Goal: Task Accomplishment & Management: Use online tool/utility

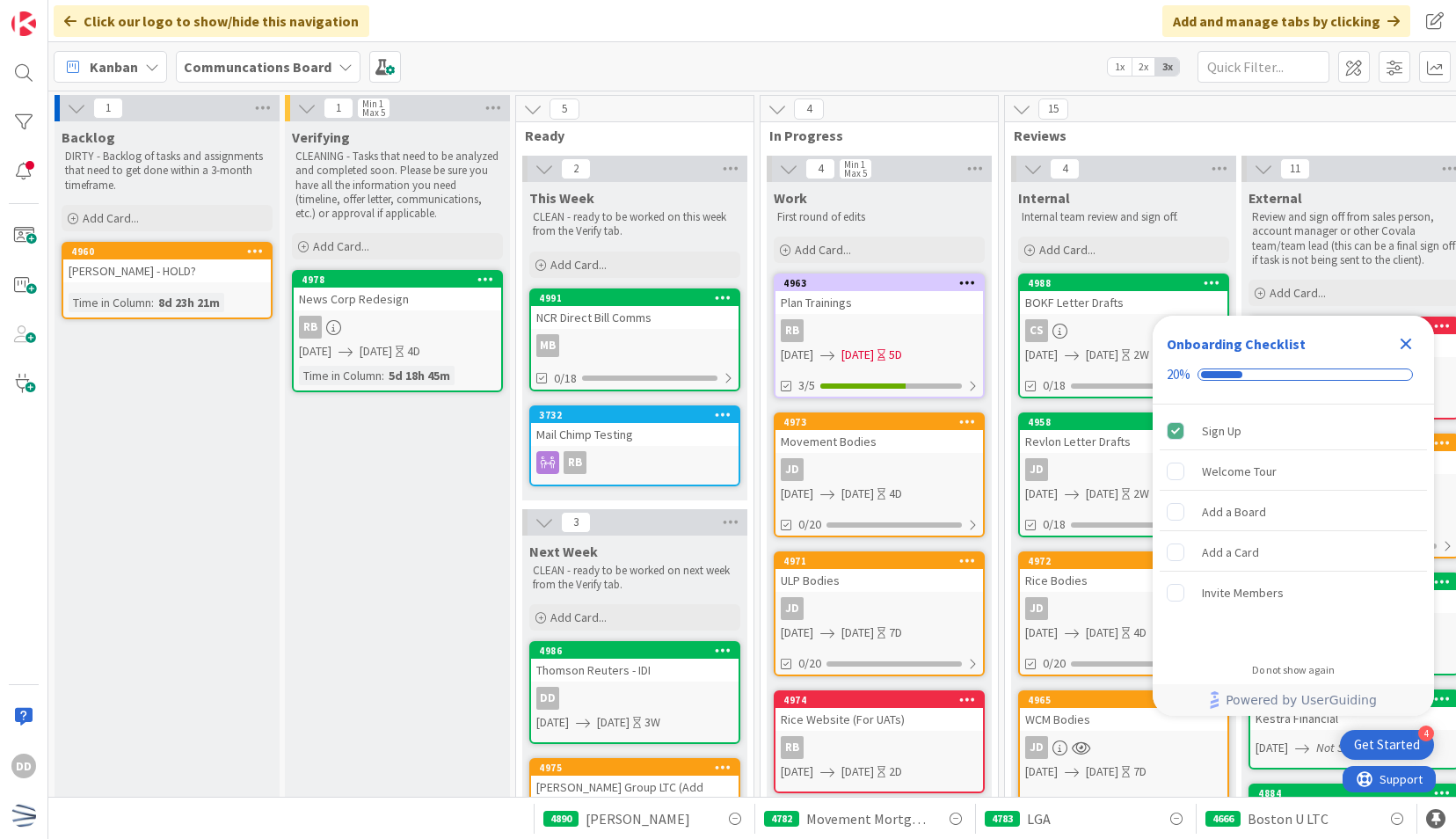
click at [1406, 349] on icon "Close Checklist" at bounding box center [1406, 344] width 21 height 21
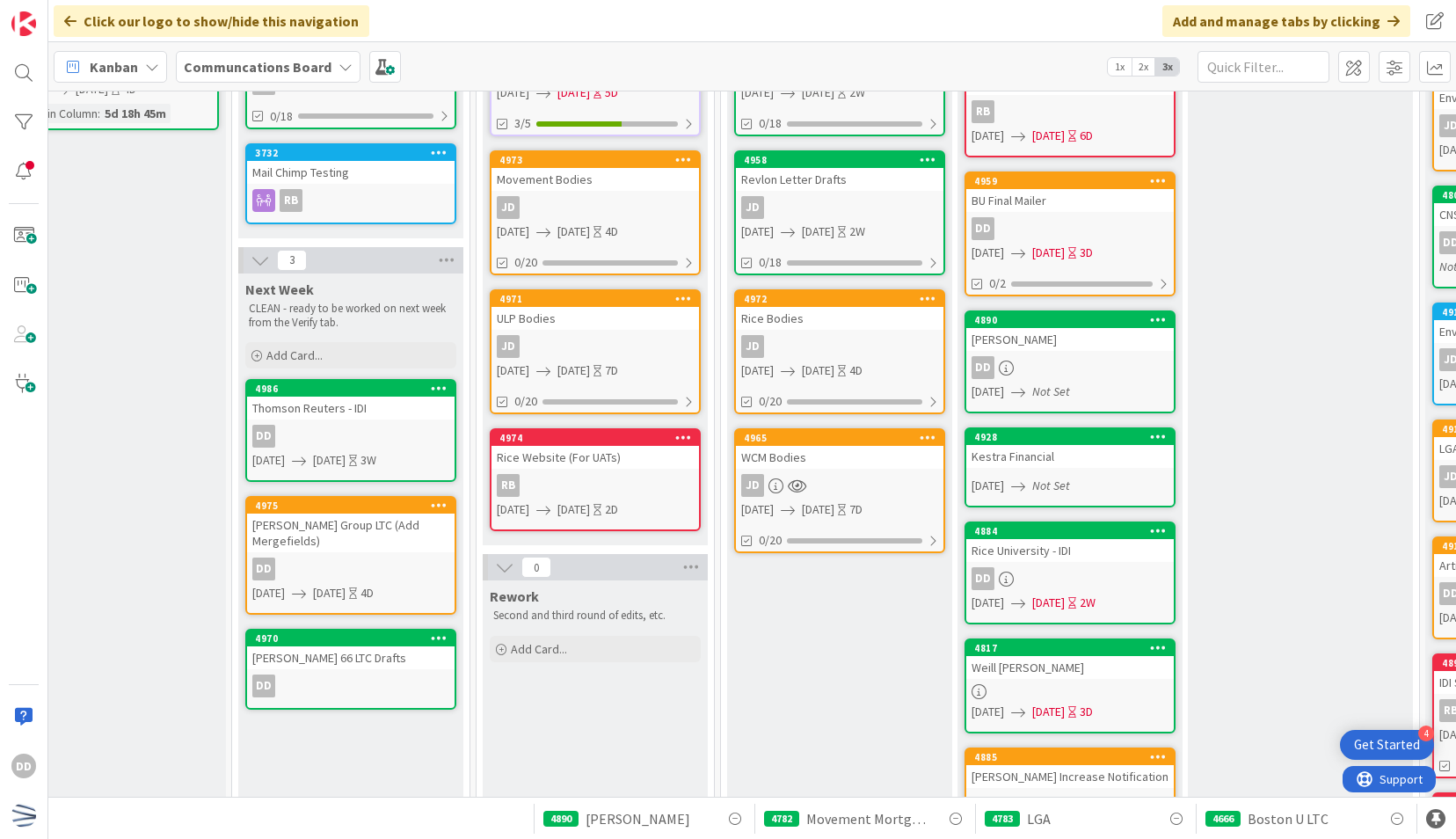
scroll to position [264, 284]
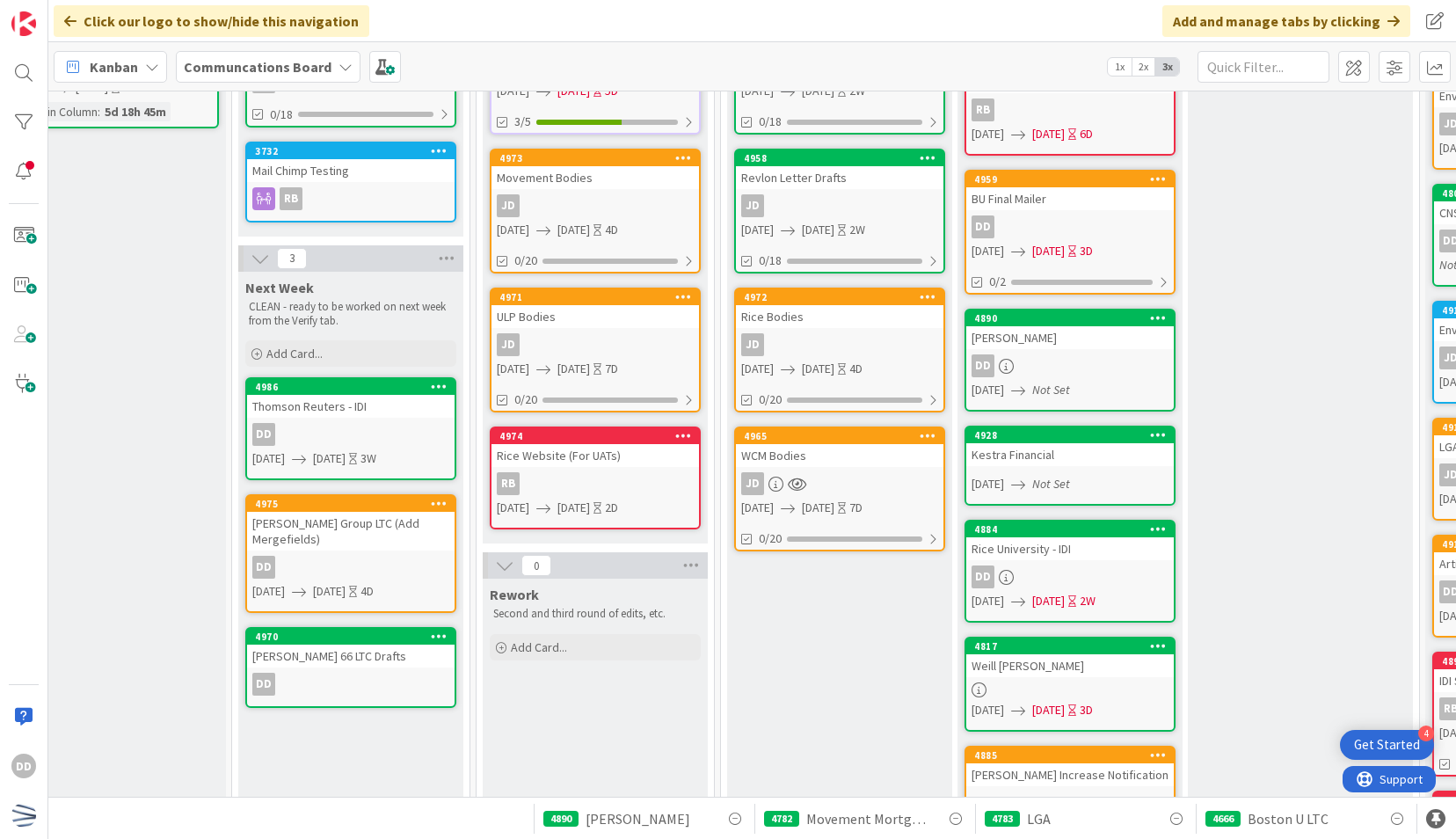
click at [407, 426] on div "DD" at bounding box center [351, 435] width 208 height 23
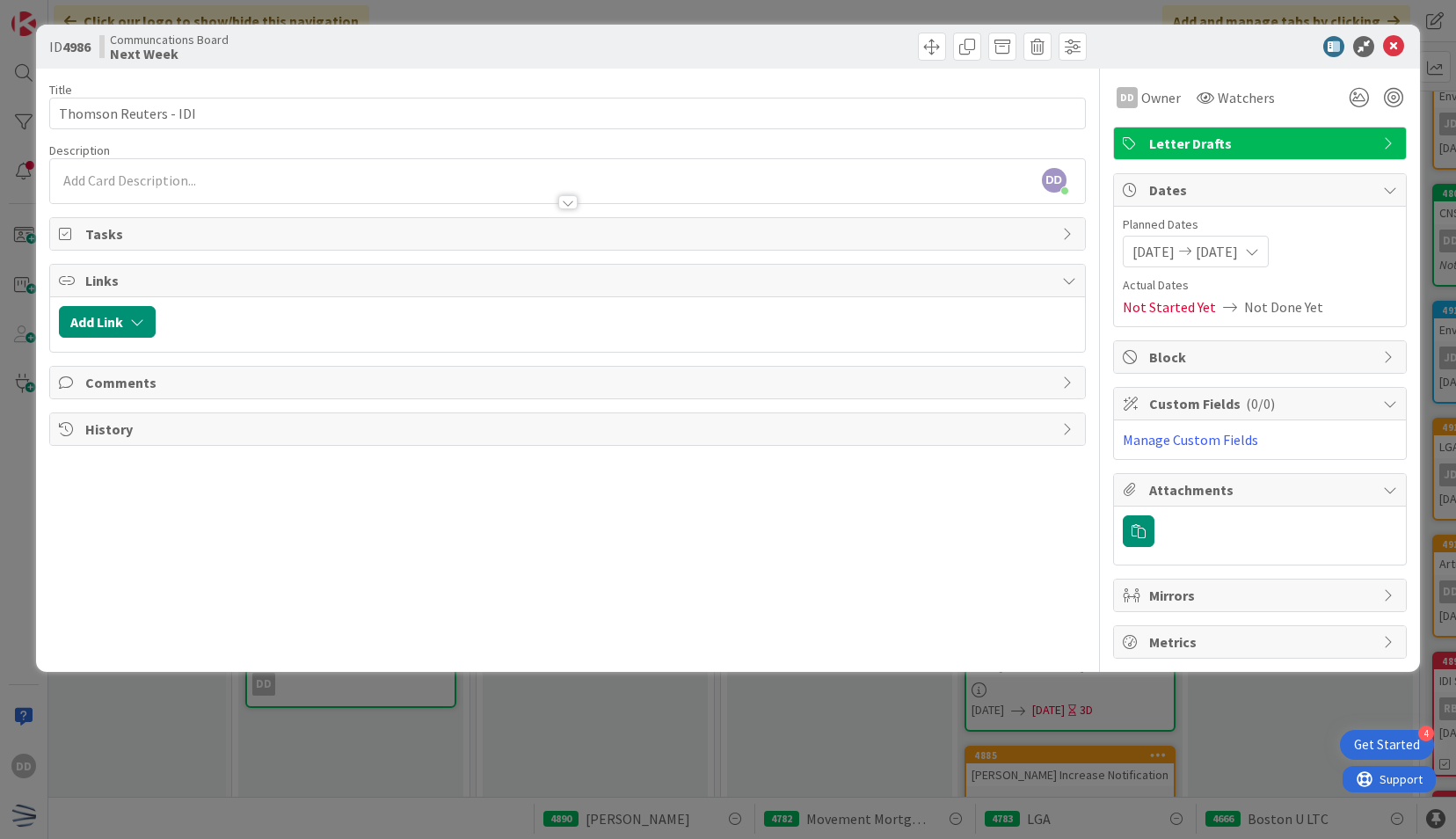
click at [1408, 48] on div "ID 4986 Communcations Board Next Week" at bounding box center [727, 46] width 1383 height 44
click at [1387, 46] on icon at bounding box center [1394, 46] width 21 height 21
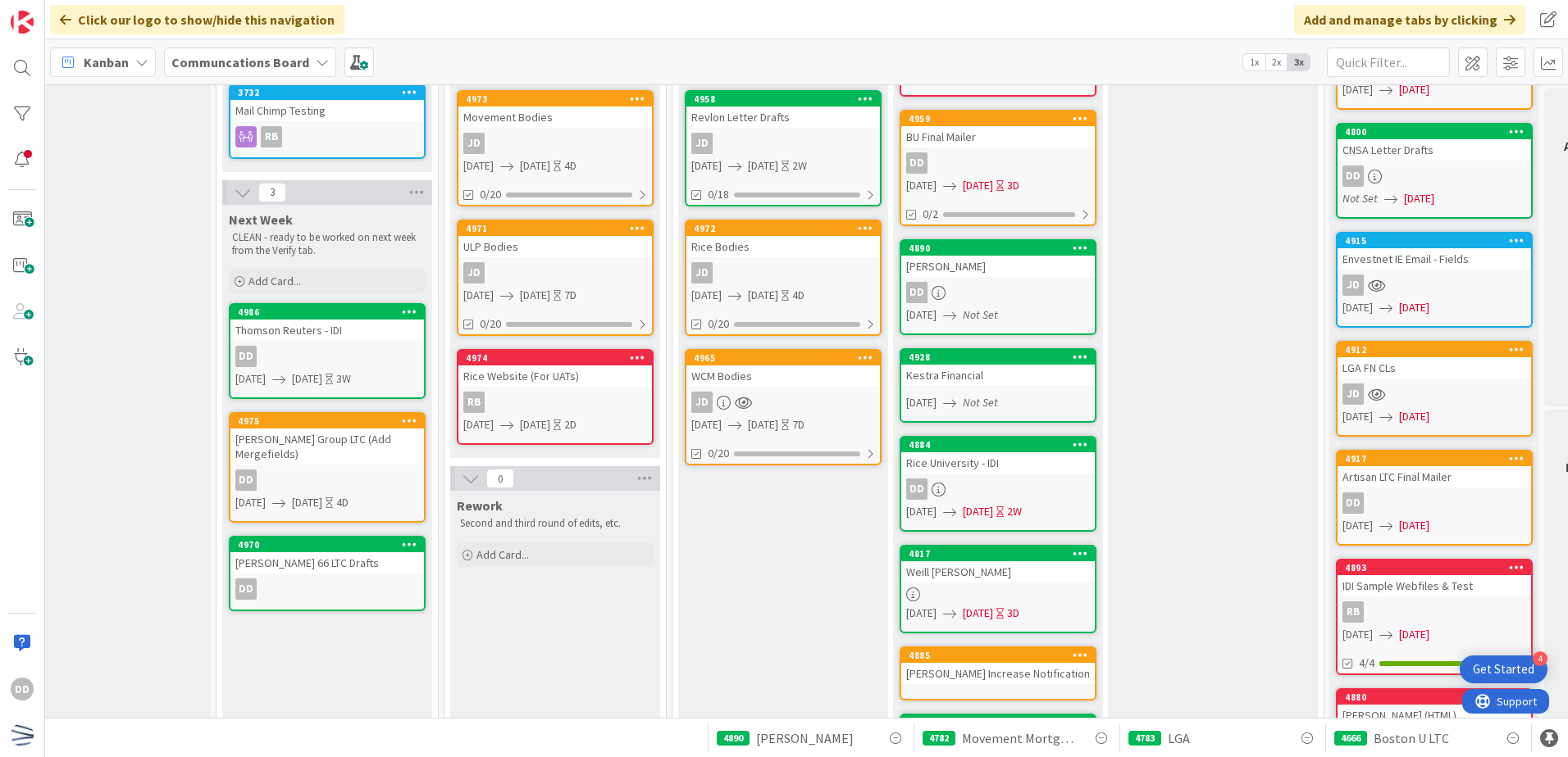
scroll to position [328, 265]
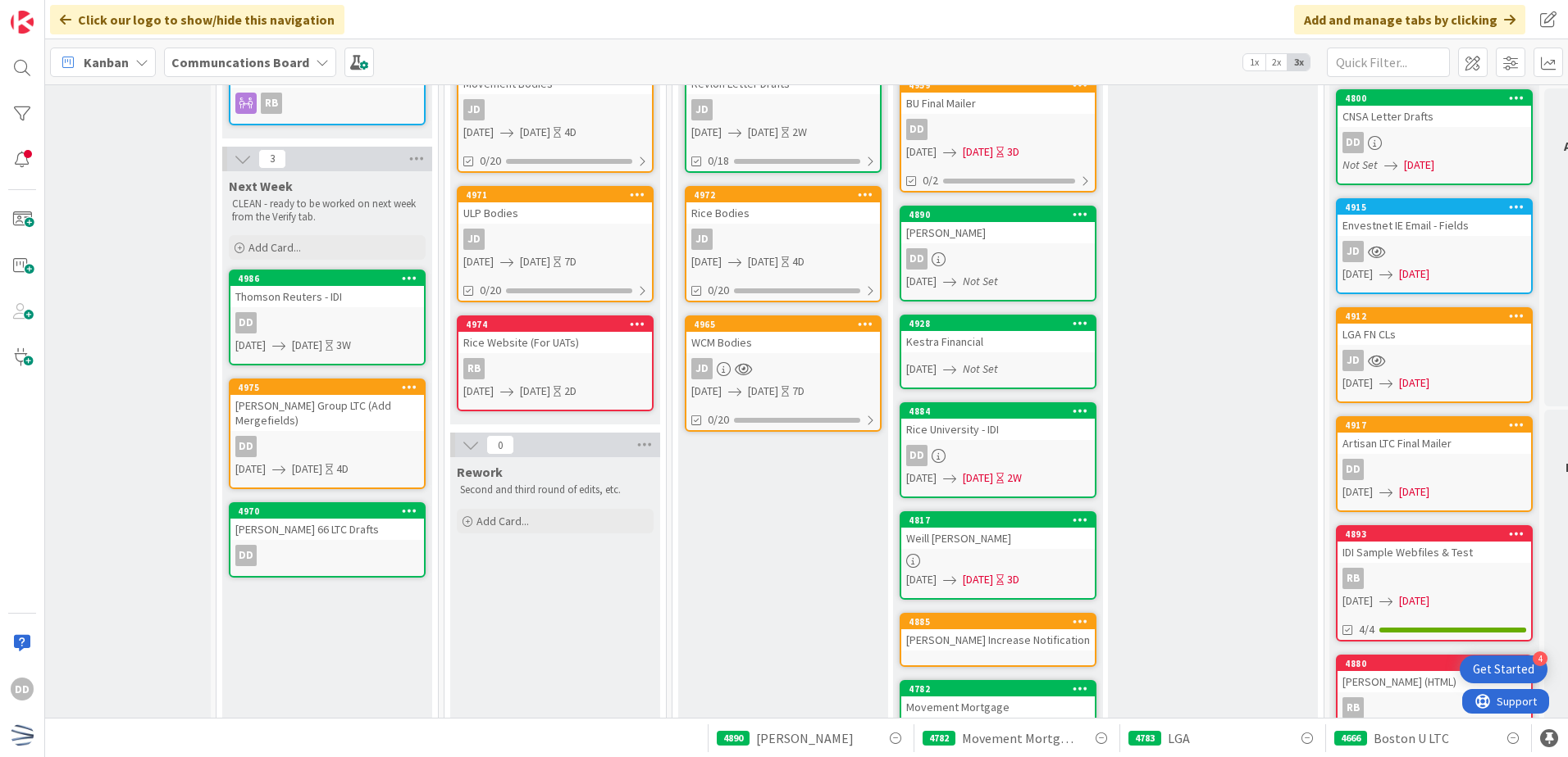
click at [554, 369] on div "RB" at bounding box center [555, 369] width 194 height 22
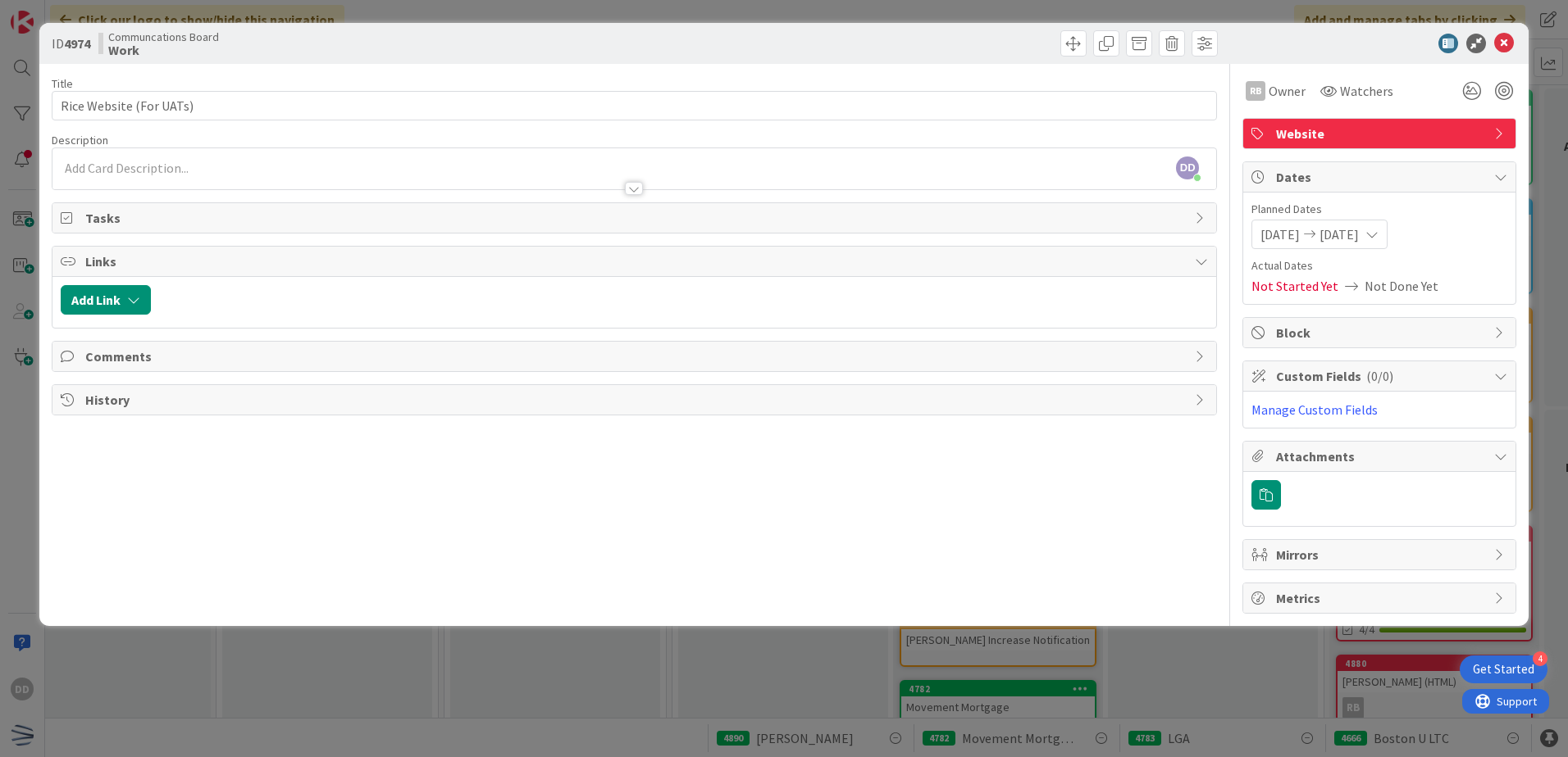
click at [638, 187] on div at bounding box center [634, 189] width 18 height 13
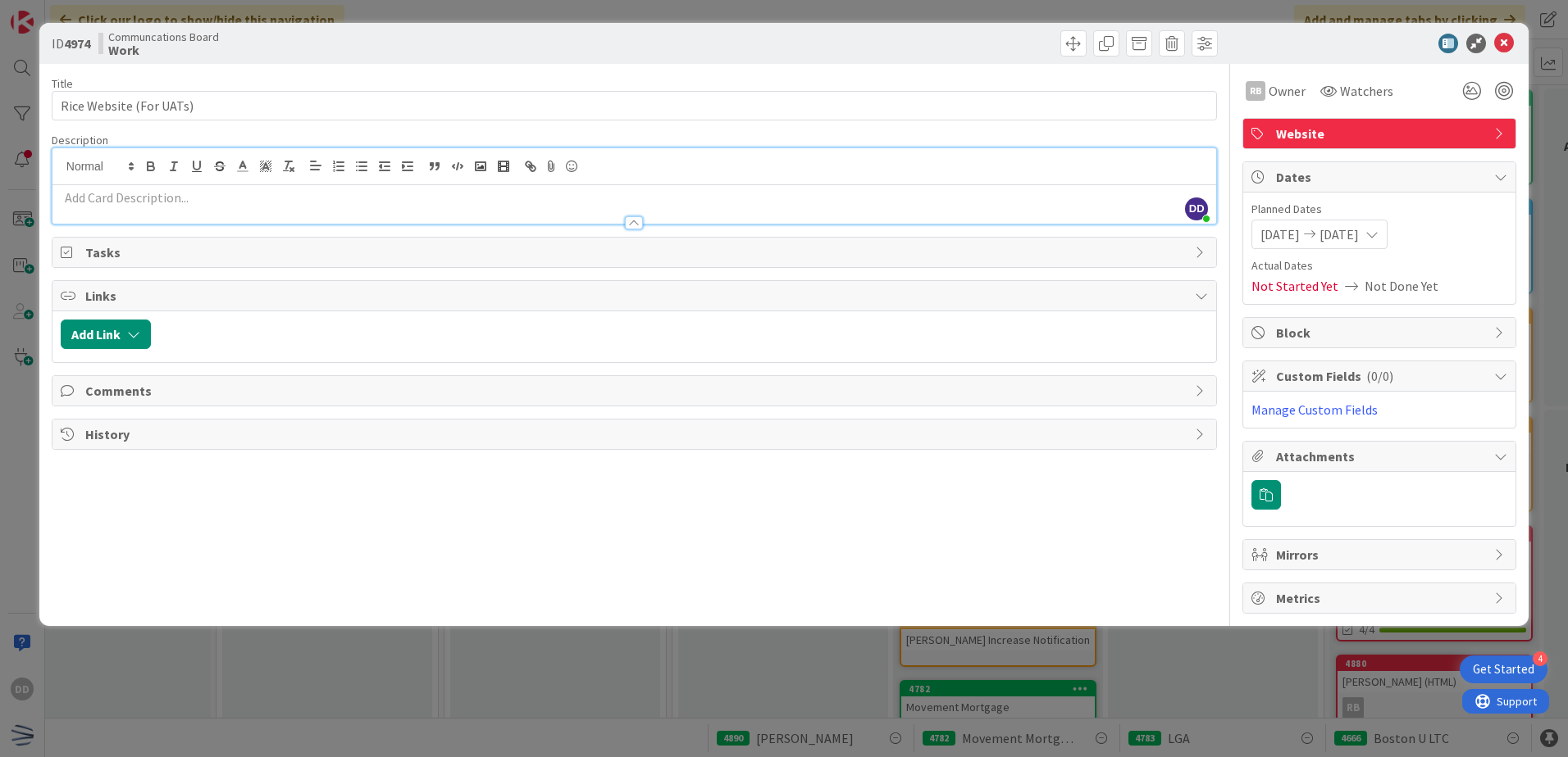
click at [632, 220] on div at bounding box center [634, 223] width 18 height 13
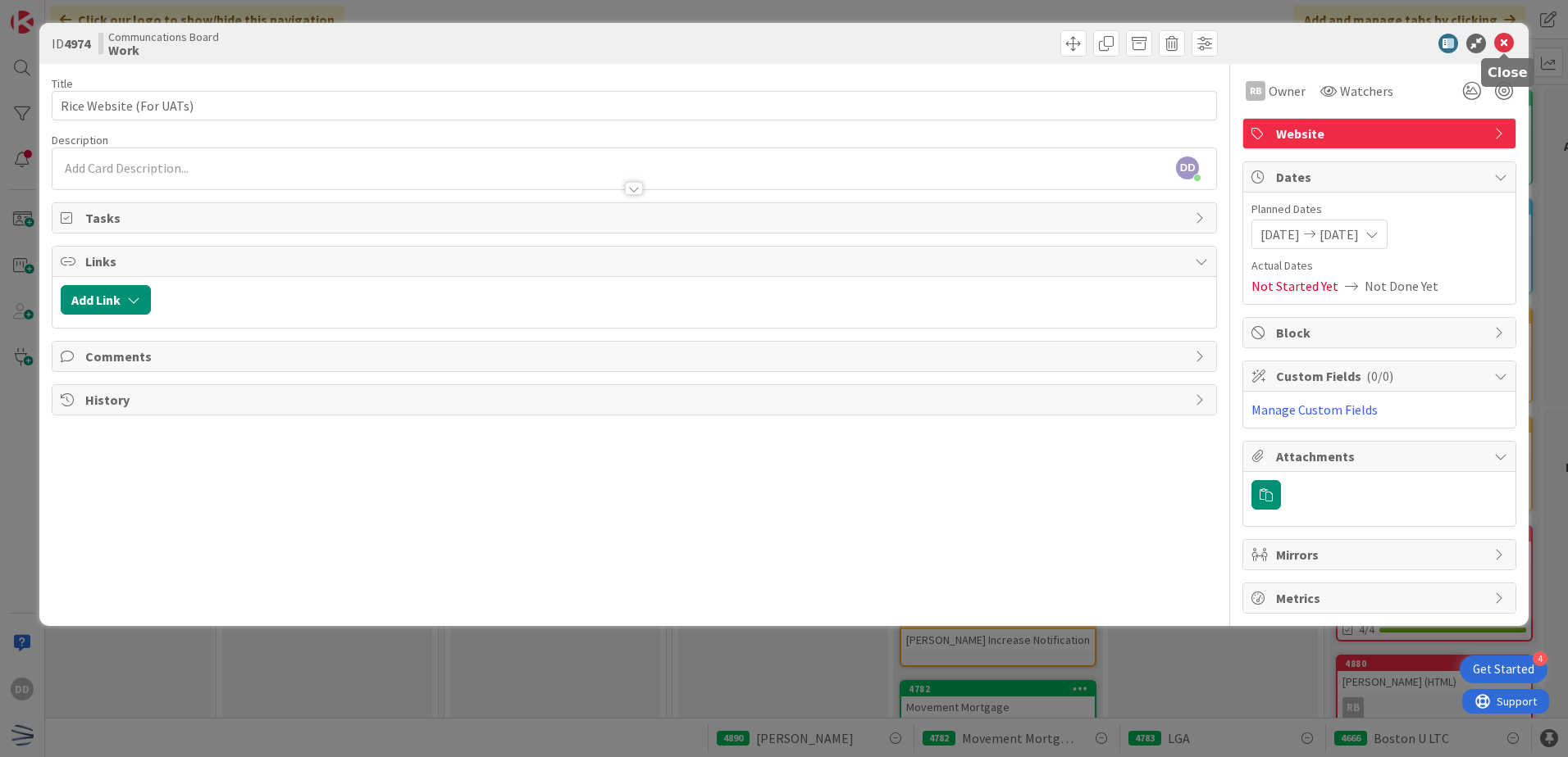
click at [1357, 37] on icon at bounding box center [1504, 43] width 20 height 20
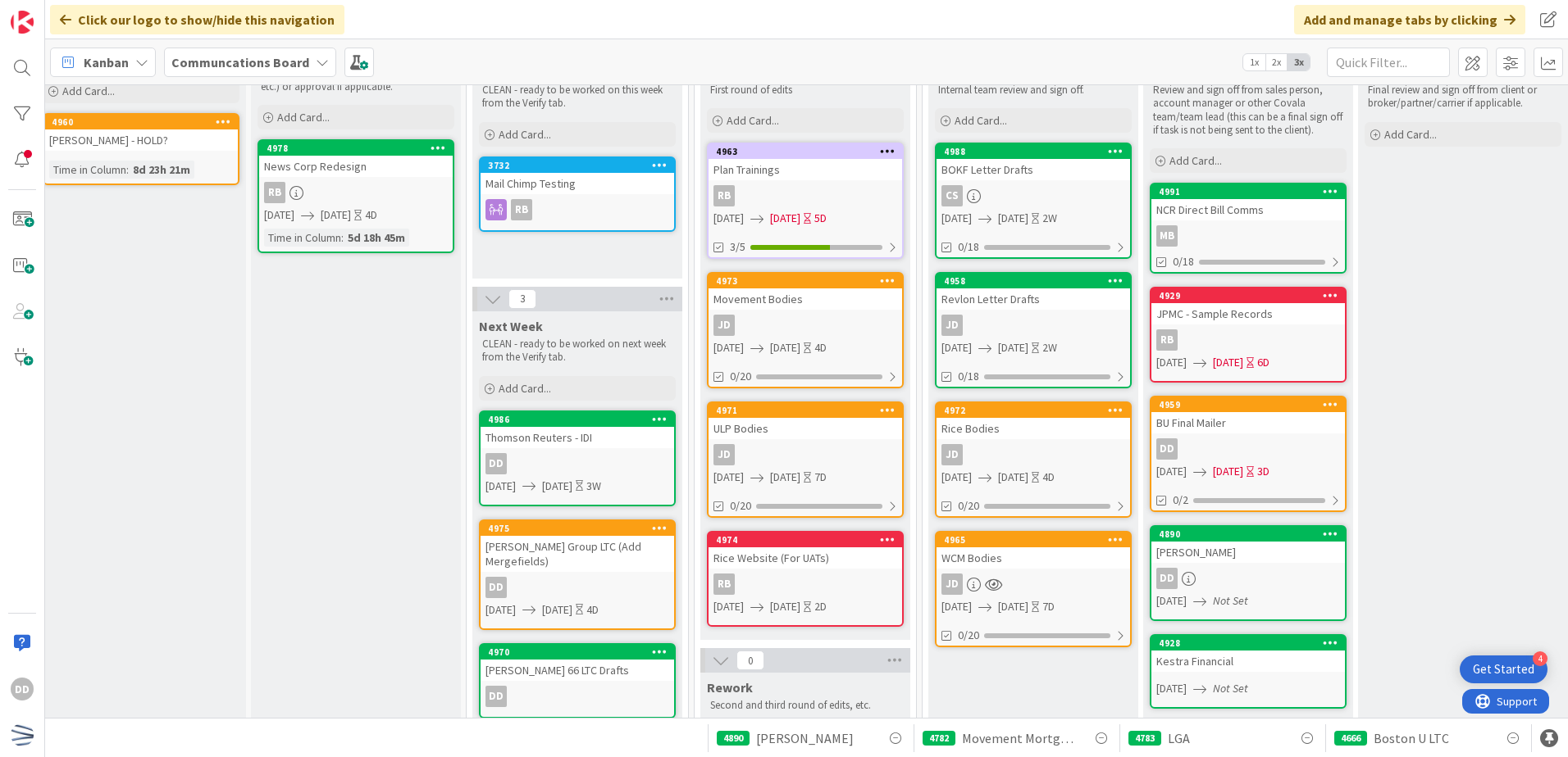
scroll to position [112, 0]
